Goal: Contribute content: Add original content to the website for others to see

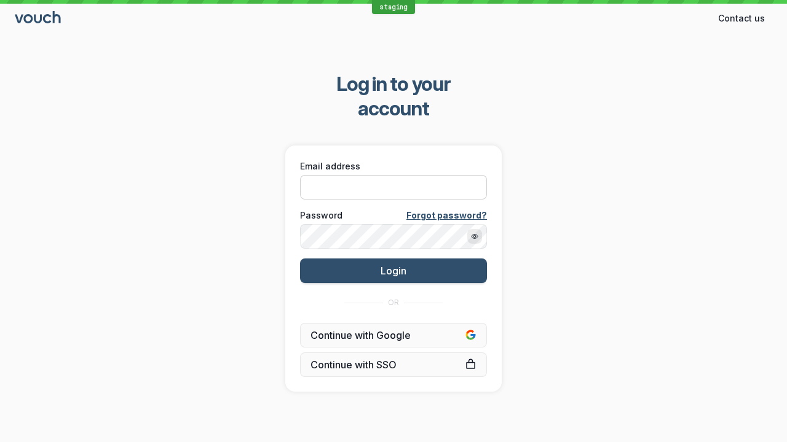
click at [398, 175] on input "Email address" at bounding box center [393, 187] width 187 height 25
click at [393, 175] on input "Email address" at bounding box center [393, 187] width 187 height 25
paste input "[EMAIL_ADDRESS][DOMAIN_NAME]"
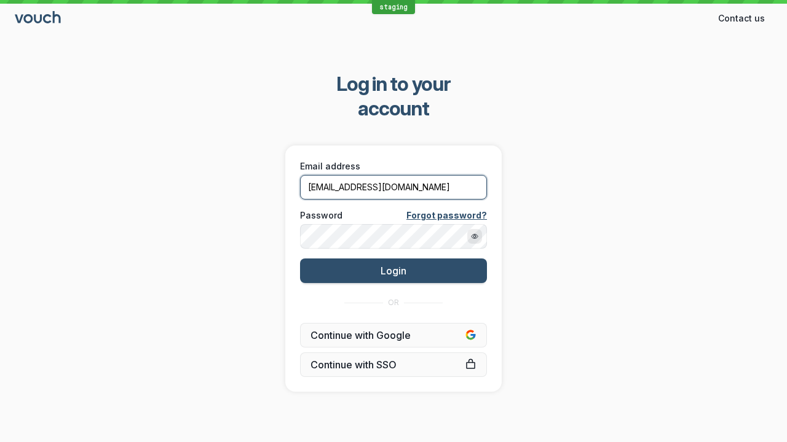
type input "[EMAIL_ADDRESS][DOMAIN_NAME]"
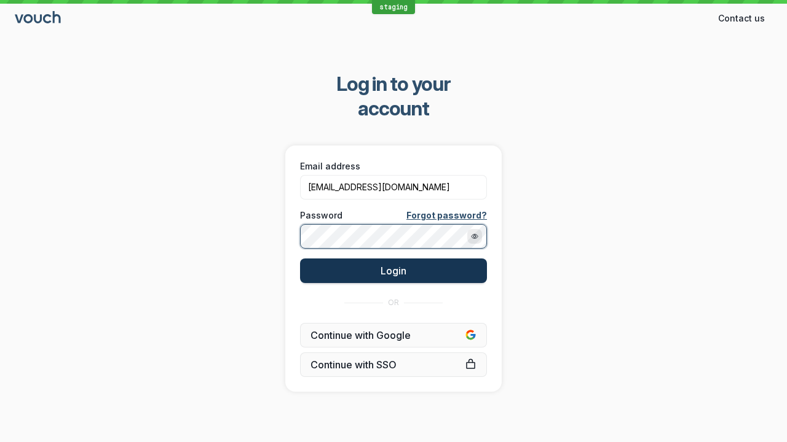
click at [415, 259] on button "Login" at bounding box center [393, 271] width 187 height 25
click at [393, 265] on span "Login" at bounding box center [393, 271] width 26 height 12
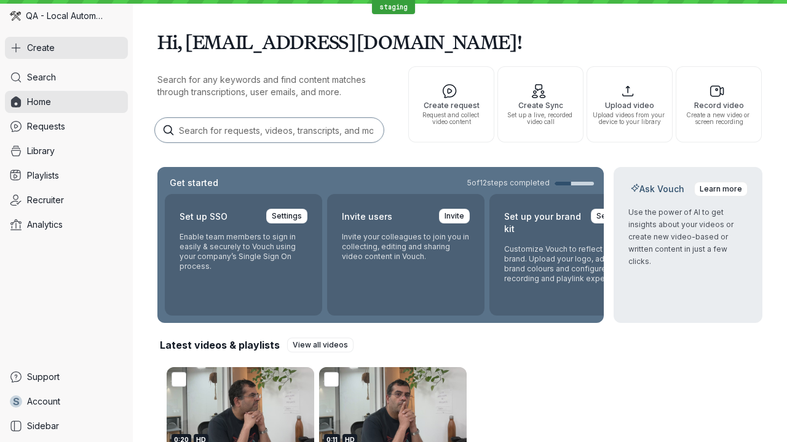
click at [72, 52] on button "Create" at bounding box center [66, 48] width 123 height 22
click at [66, 48] on button "Create" at bounding box center [66, 48] width 123 height 22
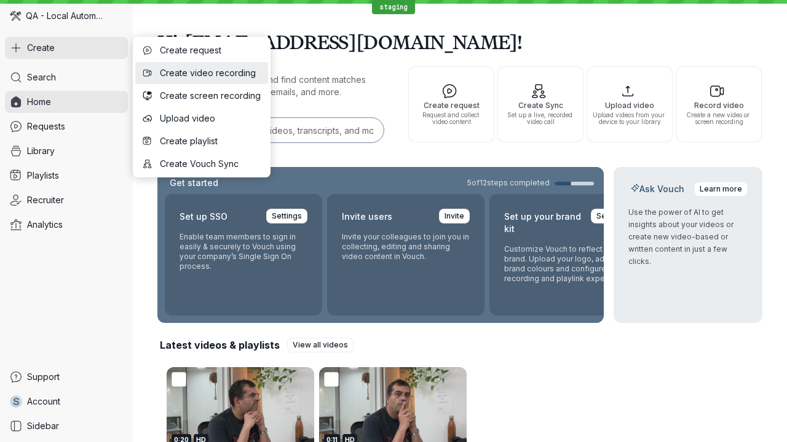
click at [197, 76] on span "Create video recording" at bounding box center [210, 73] width 101 height 12
